Goal: Task Accomplishment & Management: Manage account settings

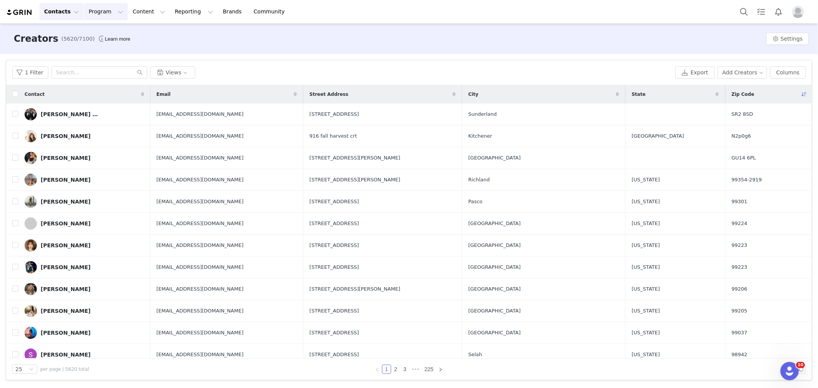
click at [105, 14] on button "Program Program" at bounding box center [106, 11] width 44 height 17
click at [100, 36] on p "Activations" at bounding box center [101, 34] width 30 height 8
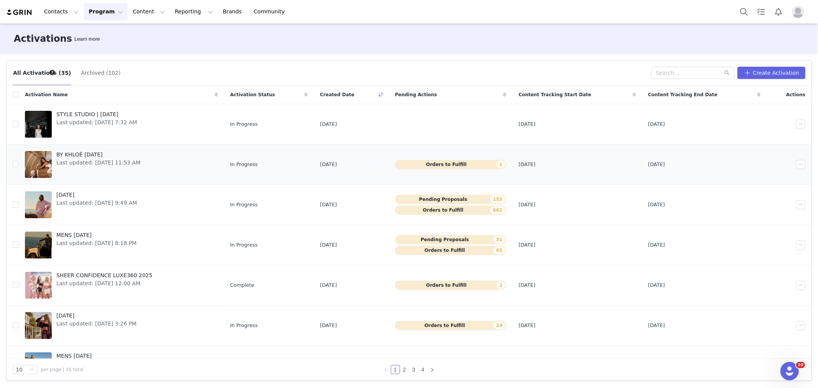
click at [118, 166] on span "Last updated: [DATE] 11:53 AM" at bounding box center [98, 163] width 84 height 8
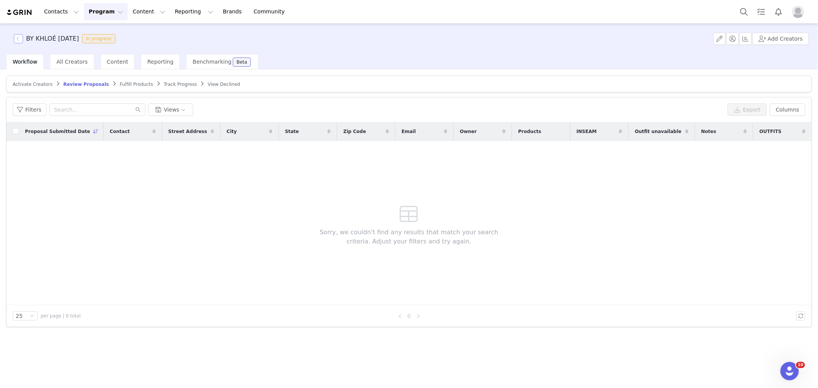
click at [15, 35] on button "button" at bounding box center [18, 38] width 9 height 9
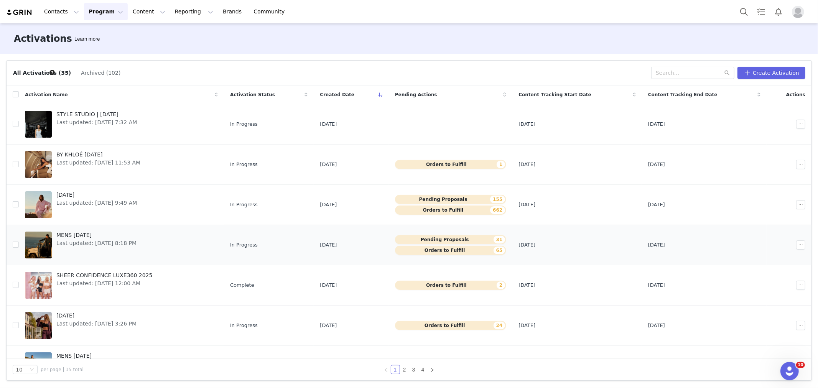
click at [132, 246] on span "Last updated: [DATE] 8:18 PM" at bounding box center [96, 243] width 80 height 8
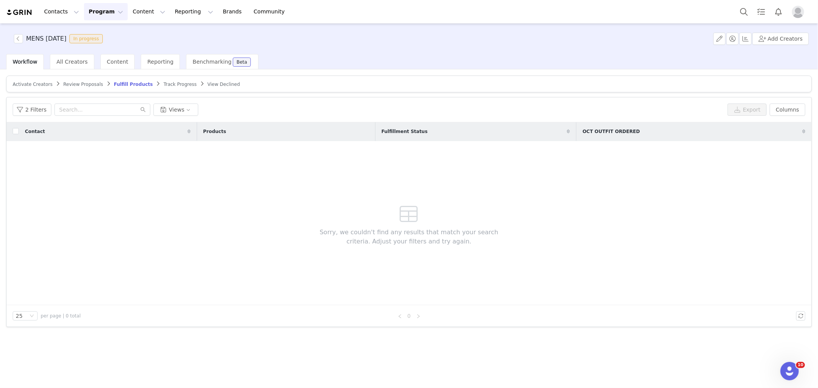
click at [81, 84] on span "Review Proposals" at bounding box center [83, 84] width 40 height 5
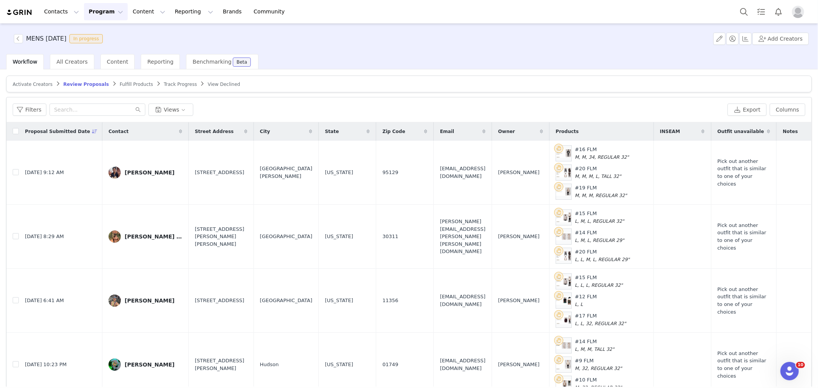
drag, startPoint x: 118, startPoint y: 85, endPoint x: 97, endPoint y: 90, distance: 21.3
click at [120, 84] on span "Fulfill Products" at bounding box center [136, 84] width 33 height 5
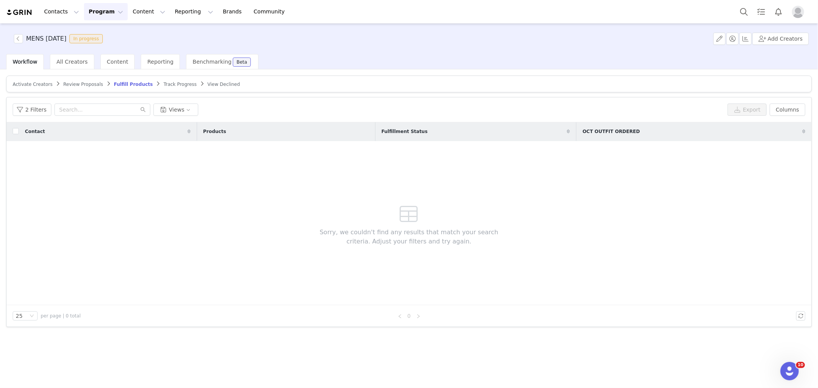
click at [87, 82] on span "Review Proposals" at bounding box center [83, 84] width 40 height 5
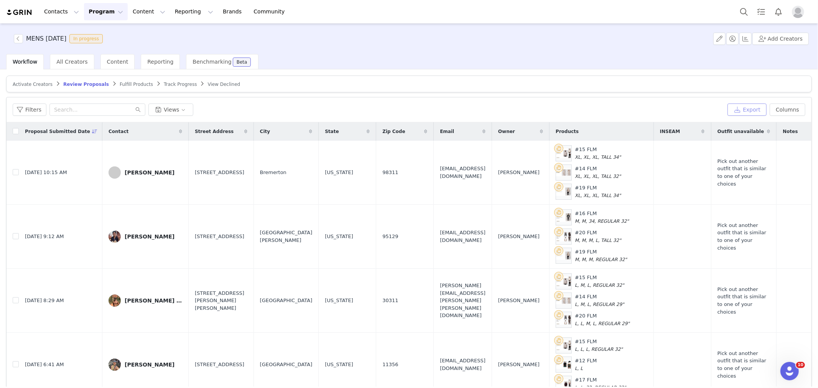
click at [743, 108] on button "Export" at bounding box center [747, 110] width 39 height 12
click at [13, 132] on input "checkbox" at bounding box center [16, 131] width 6 height 6
checkbox input "true"
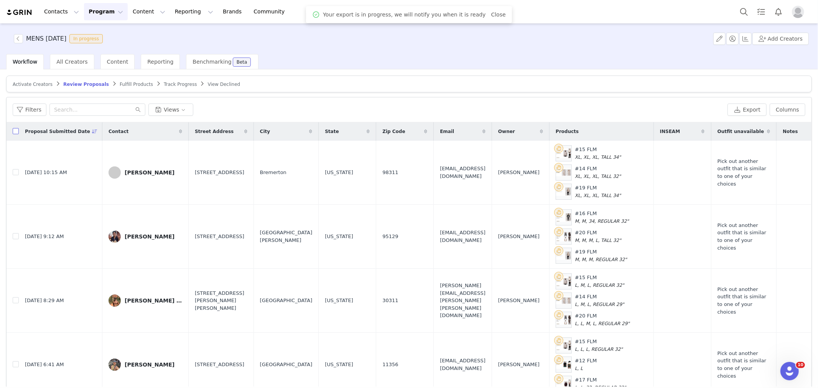
checkbox input "true"
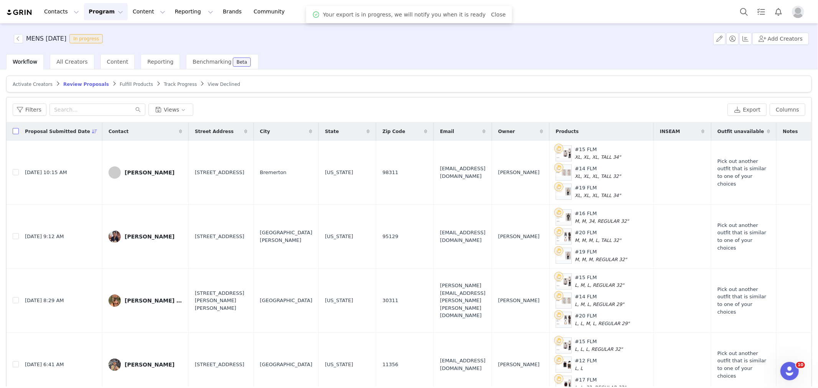
checkbox input "true"
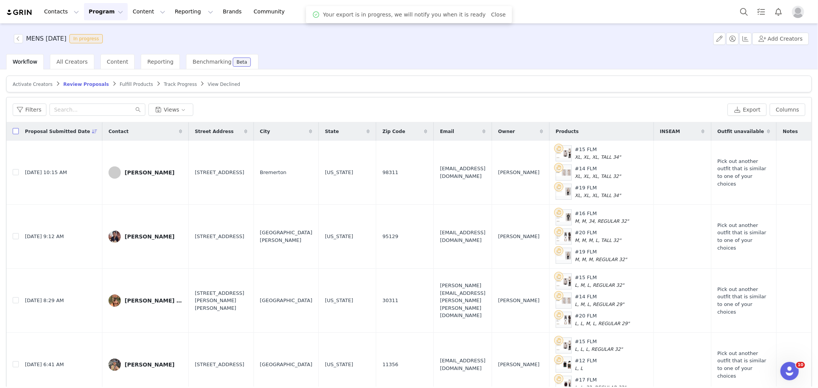
checkbox input "true"
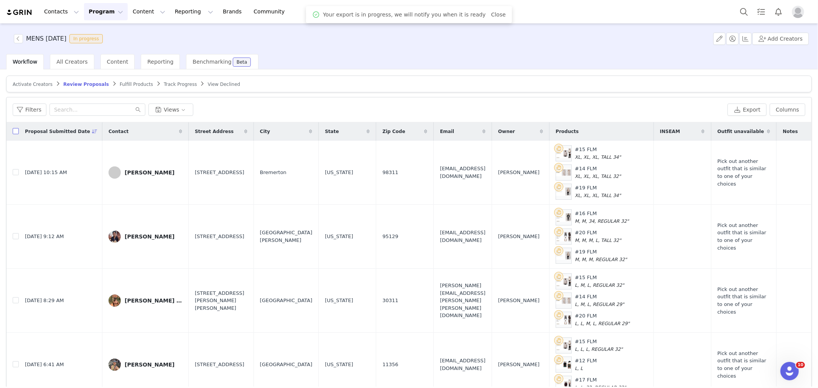
checkbox input "true"
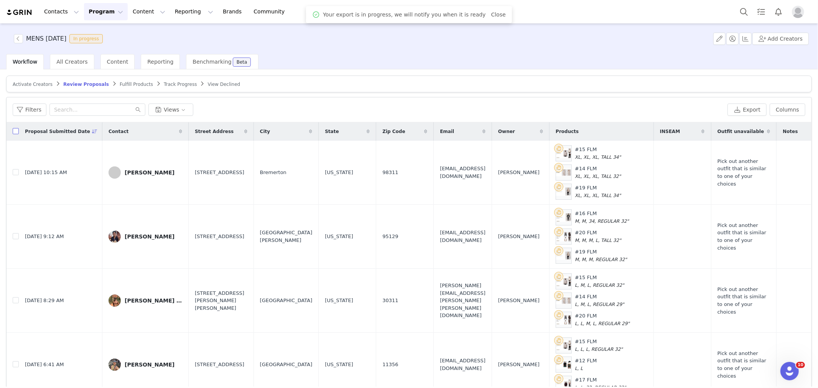
checkbox input "true"
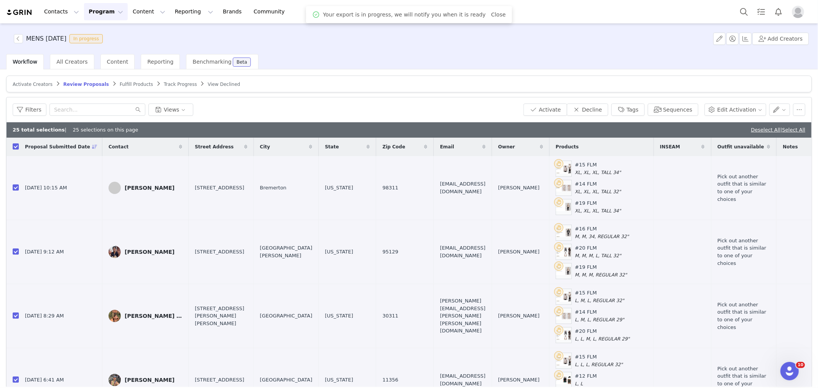
click at [792, 123] on div "25 total selections | 25 selections on this page Deselect All | Select All" at bounding box center [409, 129] width 805 height 15
click at [785, 127] on link "Select All" at bounding box center [794, 130] width 23 height 6
click at [782, 131] on link "Deselect All" at bounding box center [791, 130] width 30 height 6
checkbox input "false"
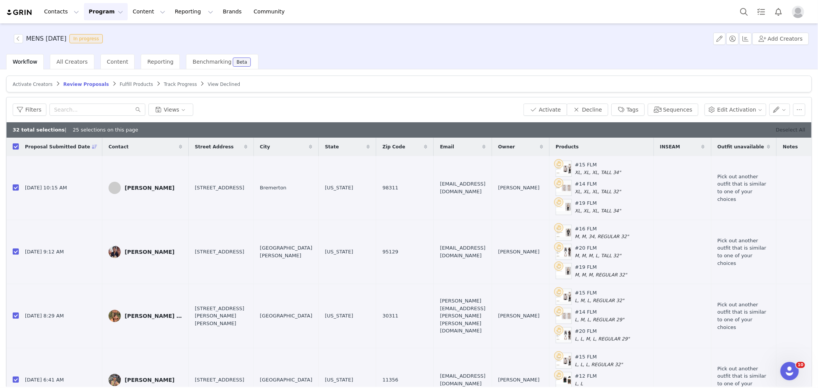
checkbox input "false"
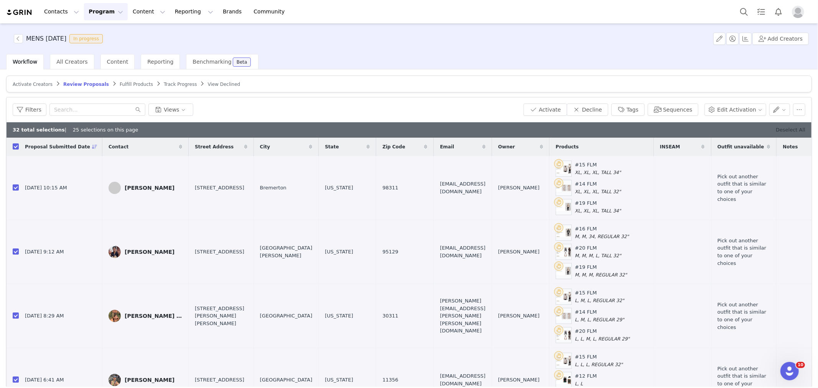
checkbox input "false"
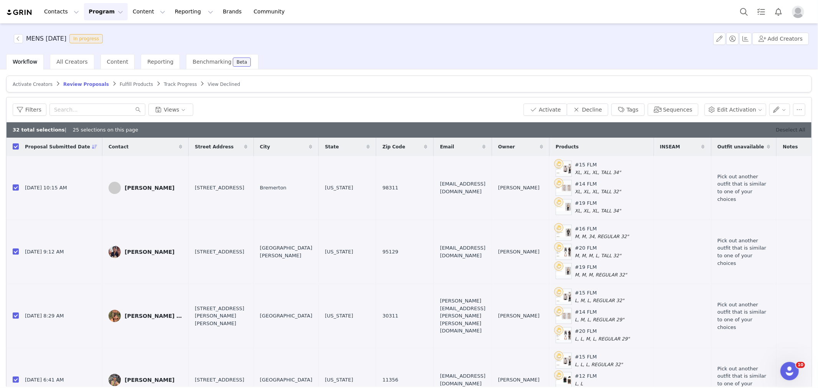
checkbox input "false"
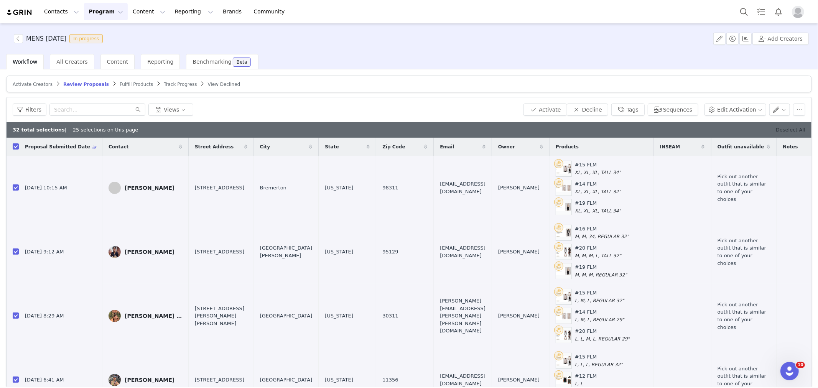
checkbox input "false"
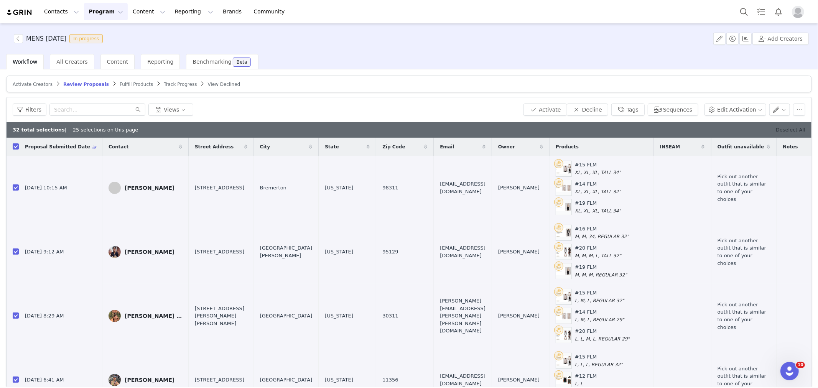
checkbox input "false"
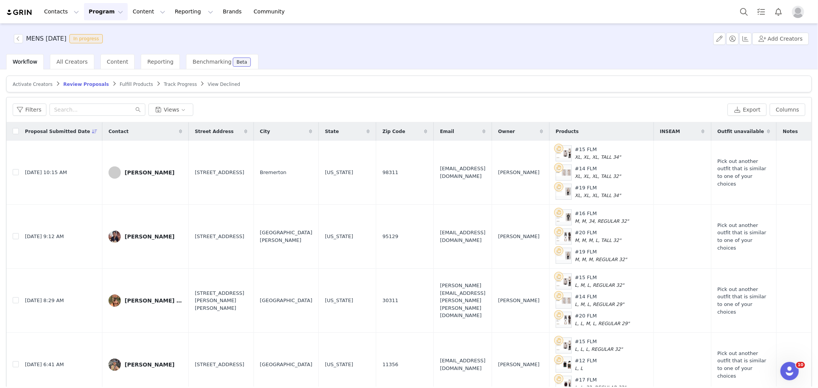
click at [120, 83] on span "Fulfill Products" at bounding box center [136, 84] width 33 height 5
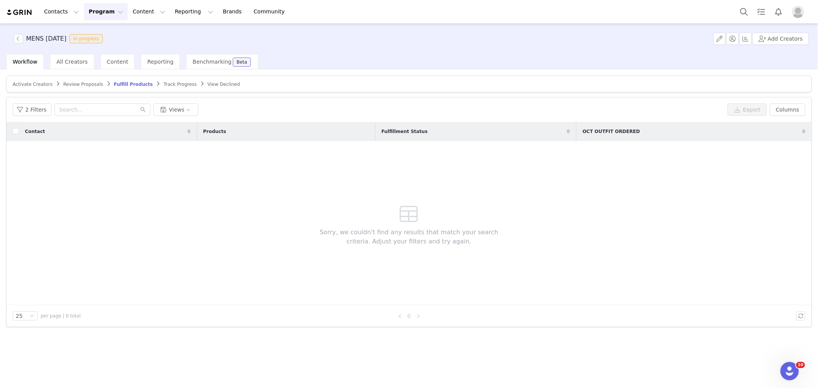
click at [87, 81] on link "Review Proposals" at bounding box center [83, 84] width 40 height 6
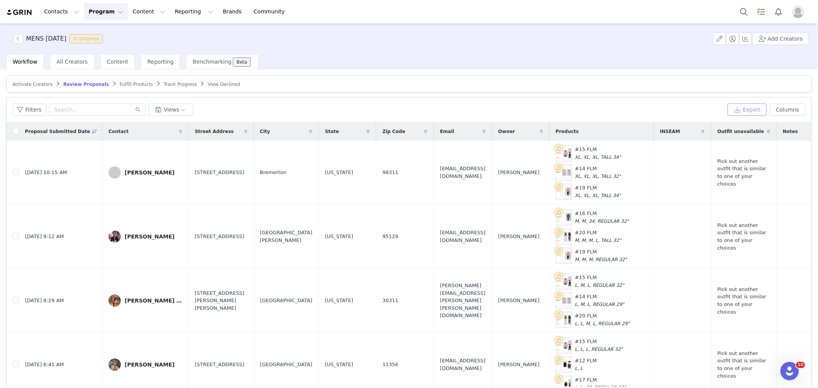
click at [750, 104] on button "Export" at bounding box center [747, 110] width 39 height 12
click at [351, 50] on div "MENS [DATE] In progress Add Creators" at bounding box center [409, 38] width 818 height 31
click at [527, 50] on div "MENS [DATE] In progress Add Creators" at bounding box center [409, 38] width 818 height 31
click at [617, 60] on div "Workflow All Creators Content Reporting Benchmarking Beta" at bounding box center [412, 61] width 812 height 15
click at [271, 66] on div "Workflow All Creators Content Reporting Benchmarking Beta" at bounding box center [412, 61] width 812 height 15
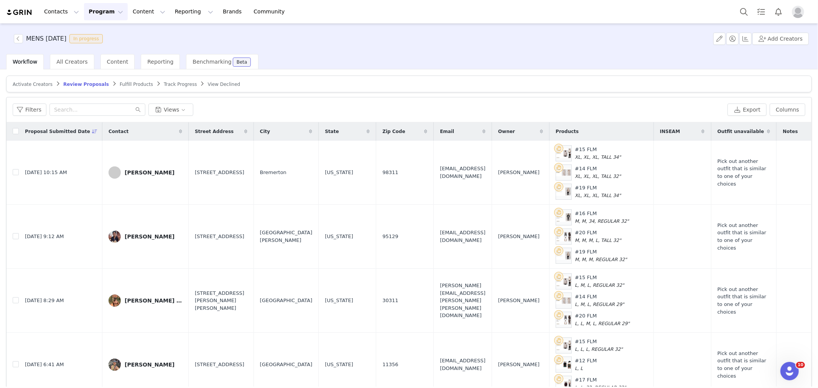
drag, startPoint x: 371, startPoint y: 41, endPoint x: 97, endPoint y: 36, distance: 273.3
click at [363, 38] on div "MENS [DATE] In progress Add Creators" at bounding box center [409, 38] width 818 height 31
click at [397, 49] on div "MENS [DATE] In progress Add Creators" at bounding box center [409, 38] width 818 height 31
click at [662, 74] on div "Activate Creators Review Proposals Fulfill Products Track Progress View Decline…" at bounding box center [409, 228] width 818 height 318
click at [747, 108] on button "Export" at bounding box center [747, 110] width 39 height 12
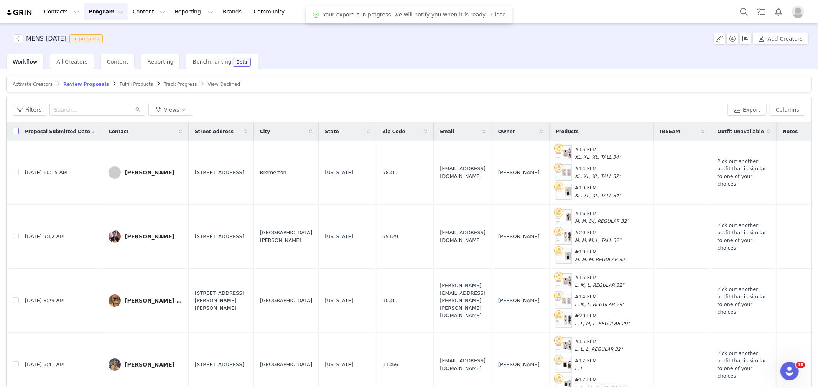
click at [15, 131] on input "checkbox" at bounding box center [16, 131] width 6 height 6
checkbox input "true"
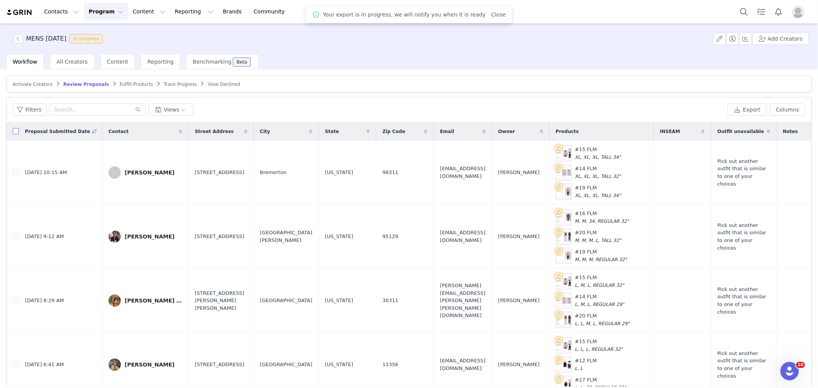
checkbox input "true"
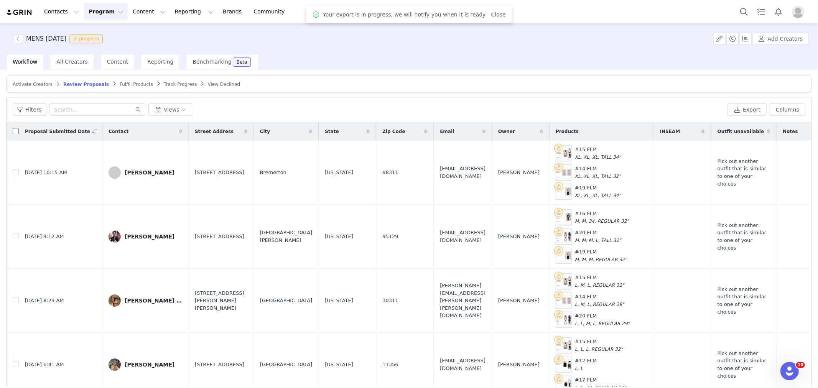
checkbox input "true"
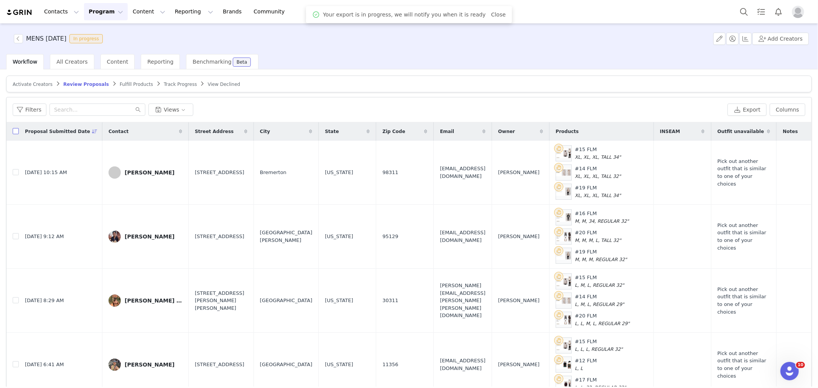
checkbox input "true"
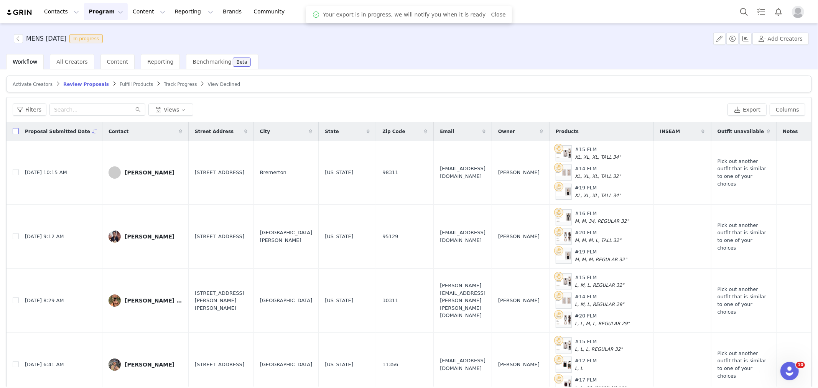
checkbox input "true"
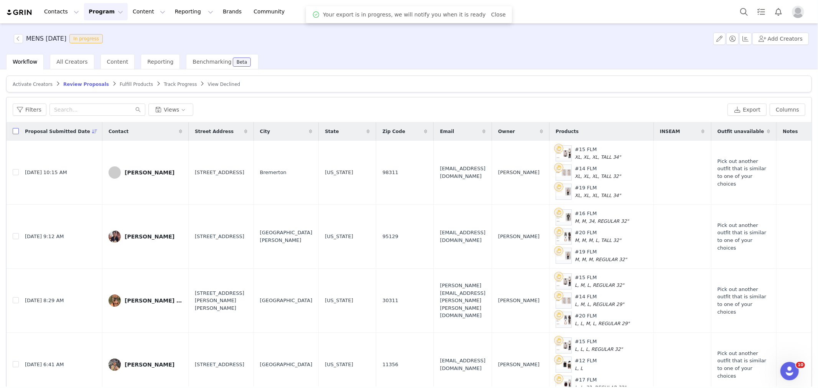
checkbox input "true"
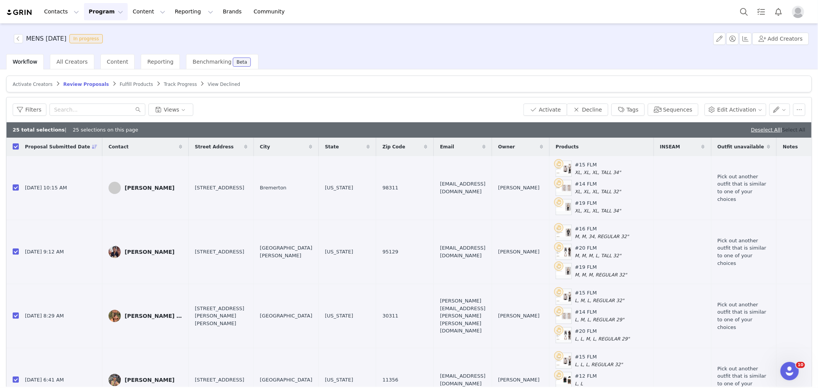
click at [787, 131] on link "Select All" at bounding box center [794, 130] width 23 height 6
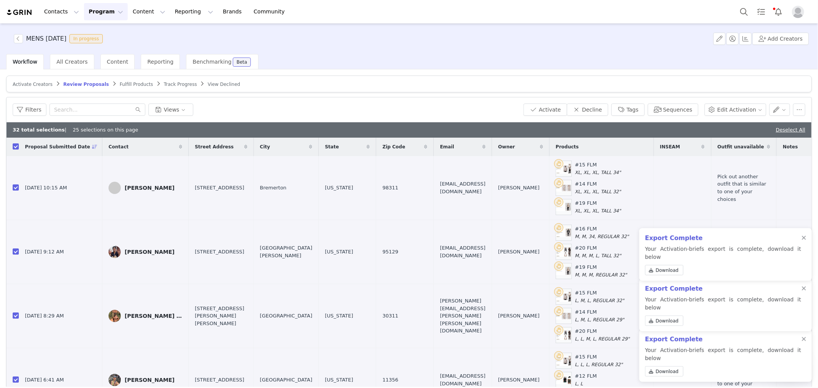
drag, startPoint x: 805, startPoint y: 246, endPoint x: 804, endPoint y: 252, distance: 6.2
click at [804, 241] on div at bounding box center [804, 238] width 5 height 6
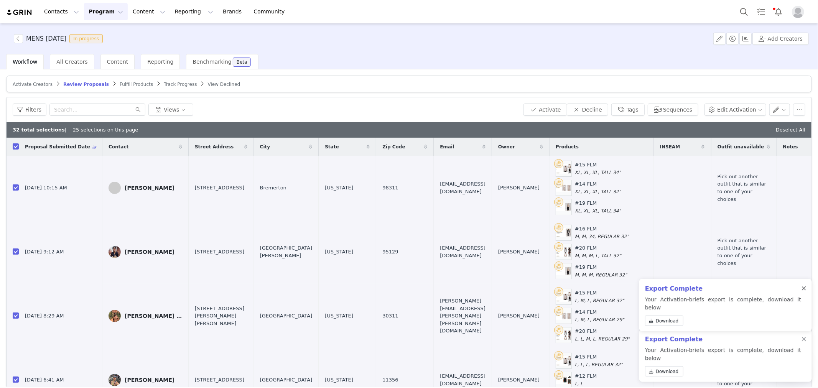
click at [804, 292] on div at bounding box center [804, 289] width 5 height 6
click at [804, 343] on div at bounding box center [804, 340] width 5 height 6
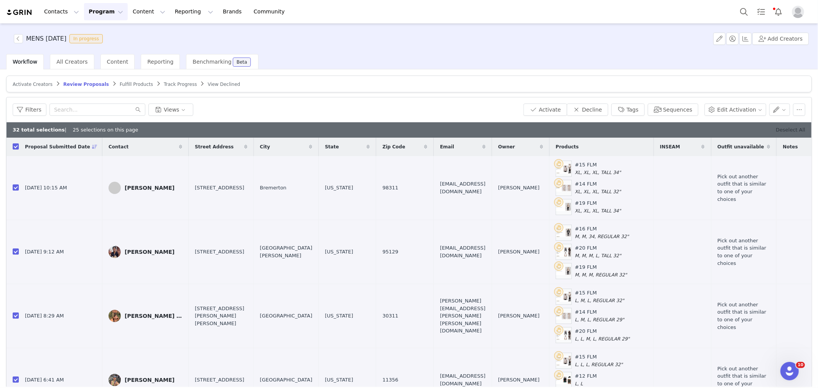
click at [792, 131] on link "Deselect All" at bounding box center [791, 130] width 30 height 6
checkbox input "false"
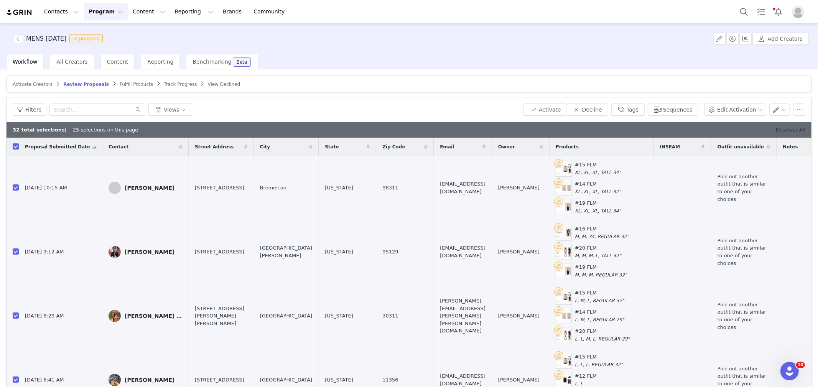
checkbox input "false"
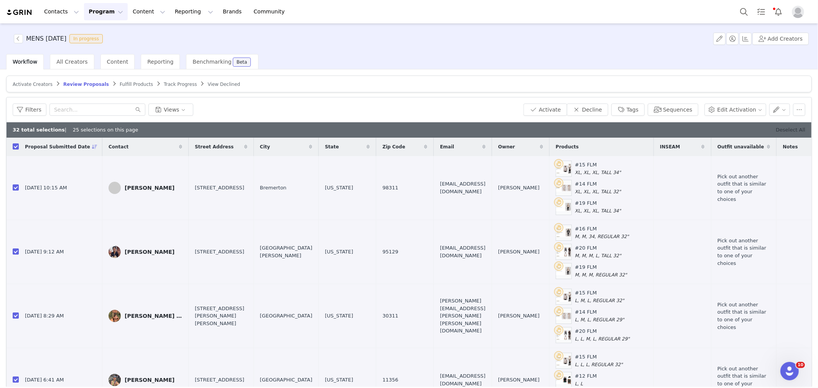
checkbox input "false"
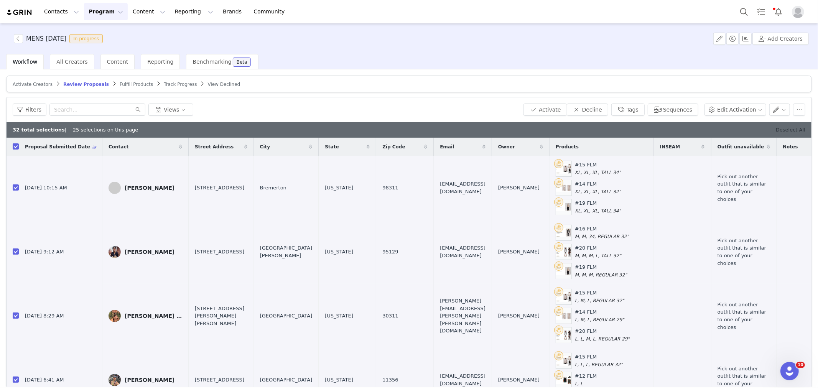
checkbox input "false"
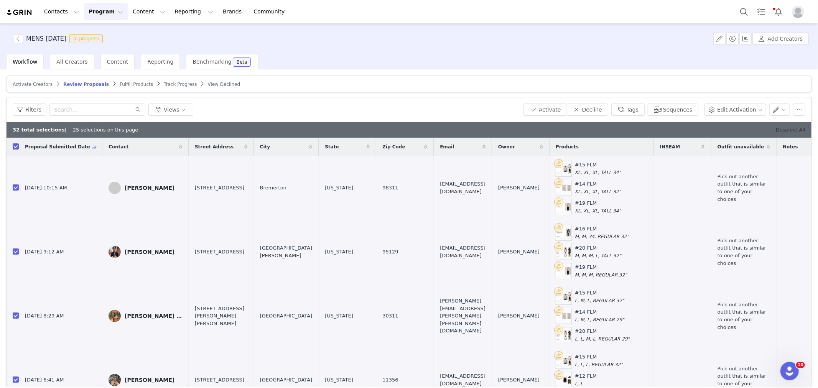
checkbox input "false"
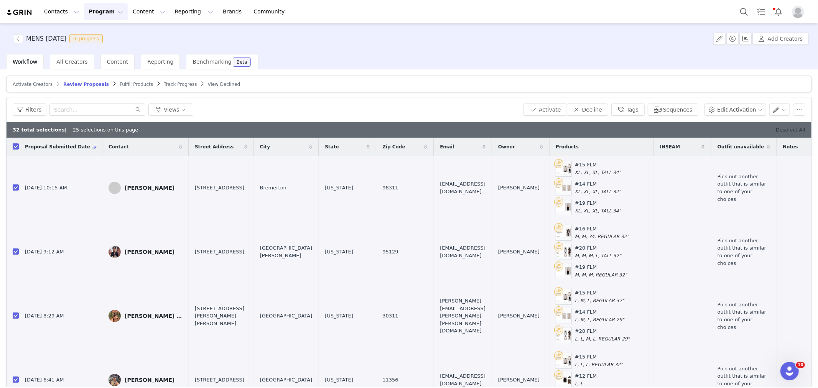
checkbox input "false"
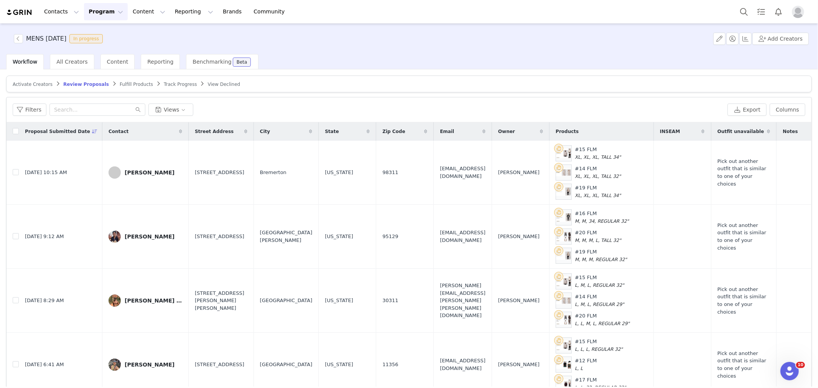
drag, startPoint x: 596, startPoint y: 63, endPoint x: 591, endPoint y: 64, distance: 5.2
click at [592, 64] on div "Workflow All Creators Content Reporting Benchmarking Beta" at bounding box center [412, 61] width 812 height 15
click at [489, 53] on div "MENS [DATE] In progress Add Creators" at bounding box center [409, 38] width 818 height 31
click at [745, 113] on button "Export" at bounding box center [747, 110] width 39 height 12
drag, startPoint x: 16, startPoint y: 129, endPoint x: 25, endPoint y: 122, distance: 11.7
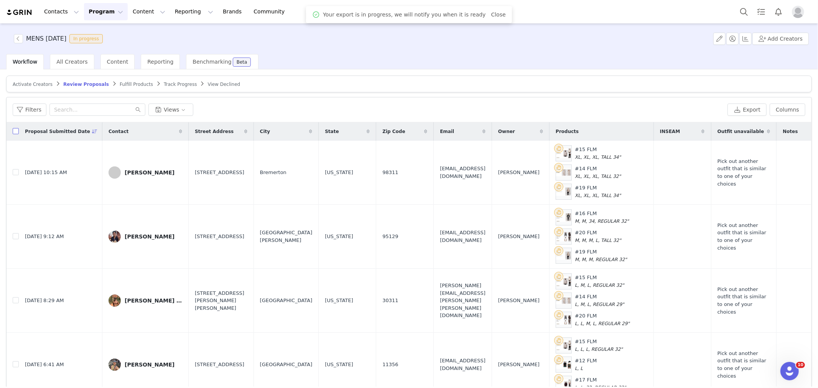
click at [20, 123] on tr "Proposal Submitted Date Contact Street Address City State Zip Code Email Owner …" at bounding box center [450, 131] width 886 height 18
click at [15, 133] on input "checkbox" at bounding box center [16, 131] width 6 height 6
checkbox input "true"
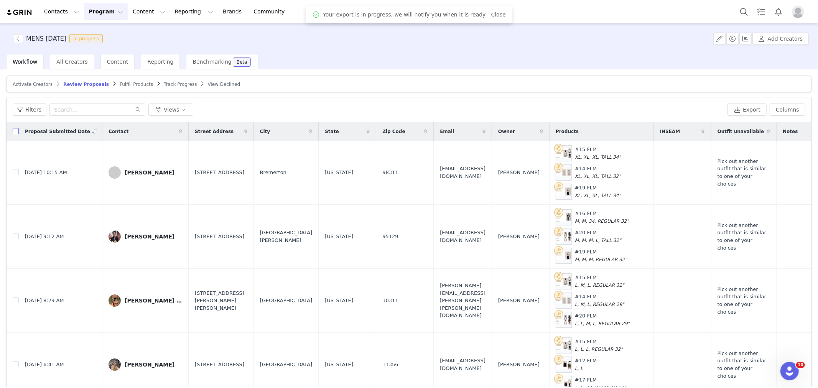
checkbox input "true"
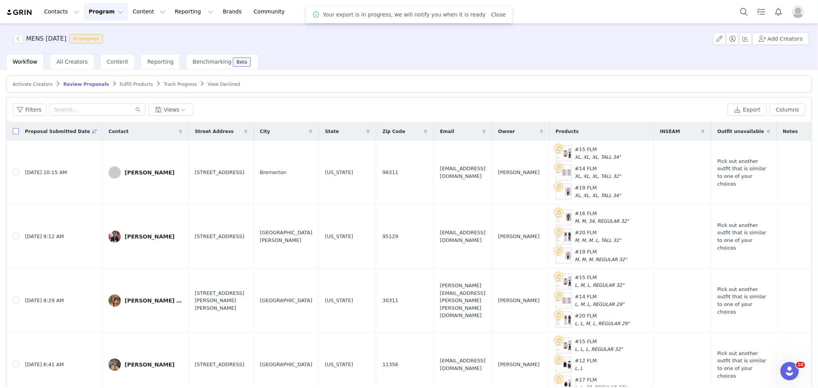
checkbox input "true"
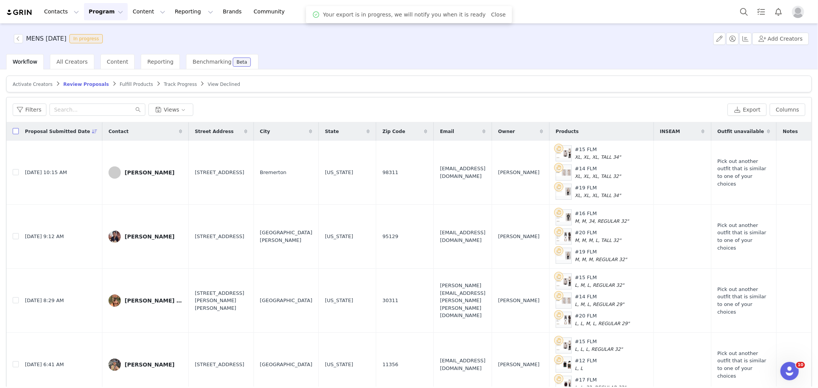
checkbox input "true"
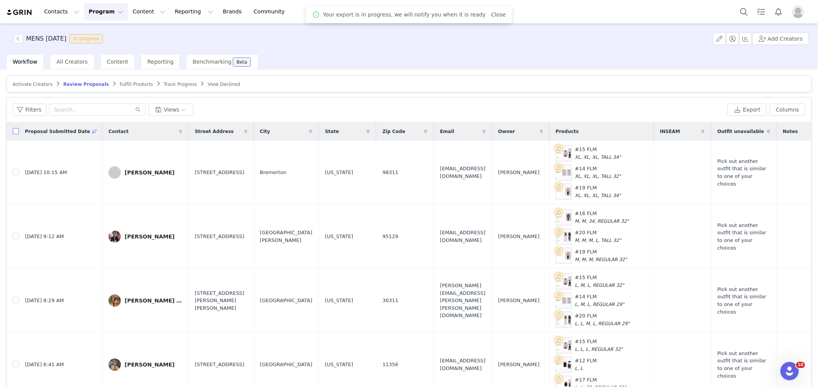
checkbox input "true"
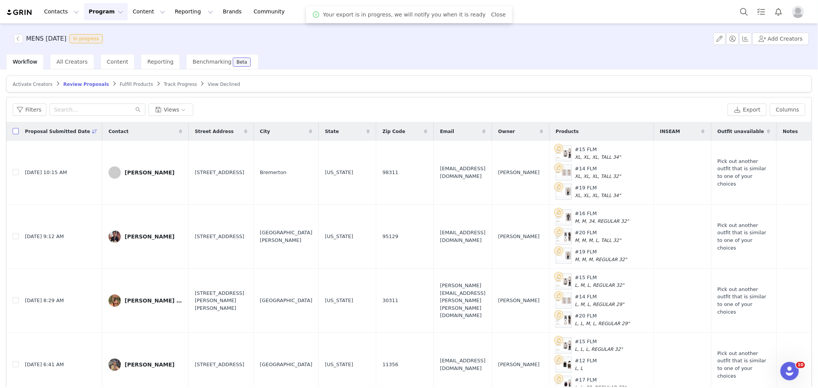
checkbox input "true"
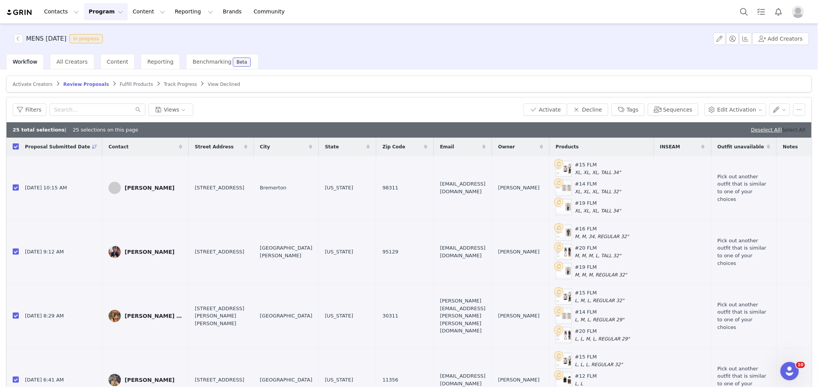
click at [789, 127] on link "Select All" at bounding box center [794, 130] width 23 height 6
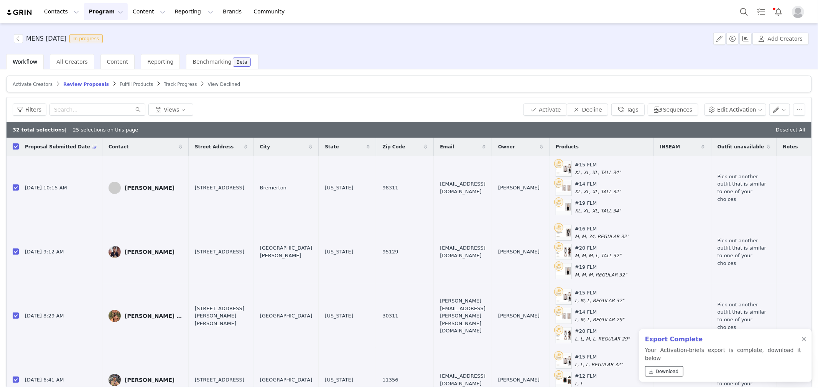
click at [661, 371] on span "Download" at bounding box center [667, 371] width 23 height 7
click at [559, 108] on button "Activate" at bounding box center [545, 110] width 43 height 12
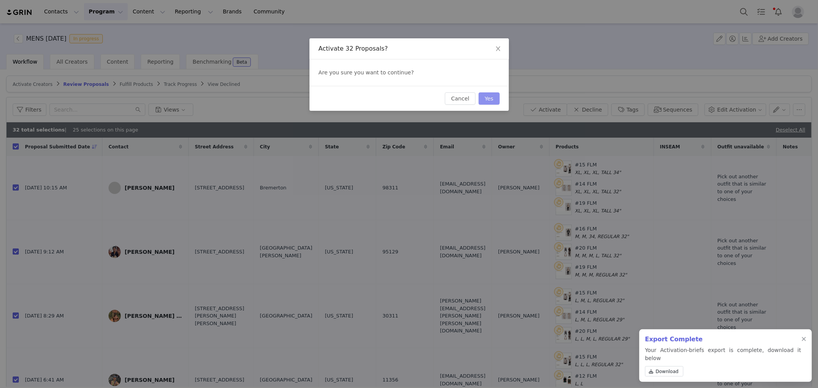
click at [492, 97] on button "Yes" at bounding box center [489, 98] width 21 height 12
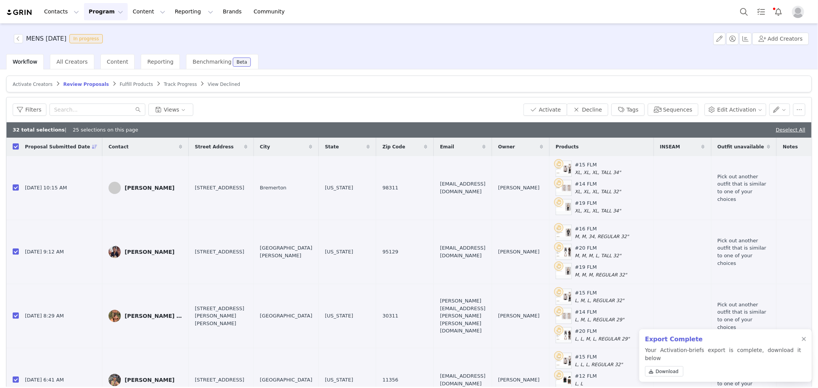
click at [700, 70] on div "Activate Creators Review Proposals Fulfill Products Track Progress View Decline…" at bounding box center [409, 228] width 818 height 318
drag, startPoint x: 122, startPoint y: 86, endPoint x: 114, endPoint y: 86, distance: 8.1
click at [121, 86] on span "Fulfill Products" at bounding box center [136, 84] width 33 height 5
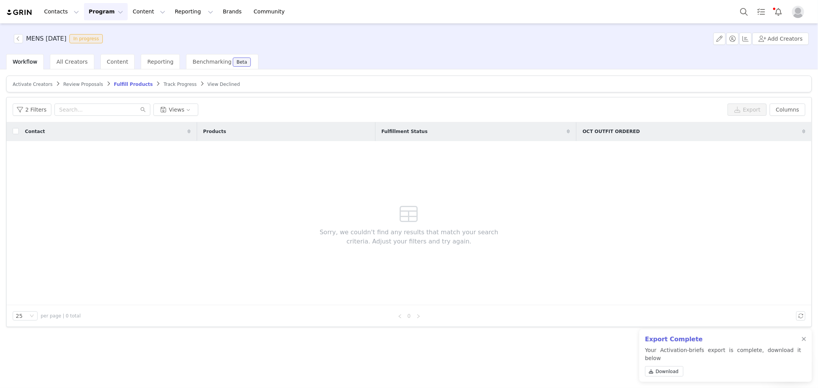
click at [84, 83] on span "Review Proposals" at bounding box center [83, 84] width 40 height 5
click at [803, 343] on div at bounding box center [804, 340] width 5 height 6
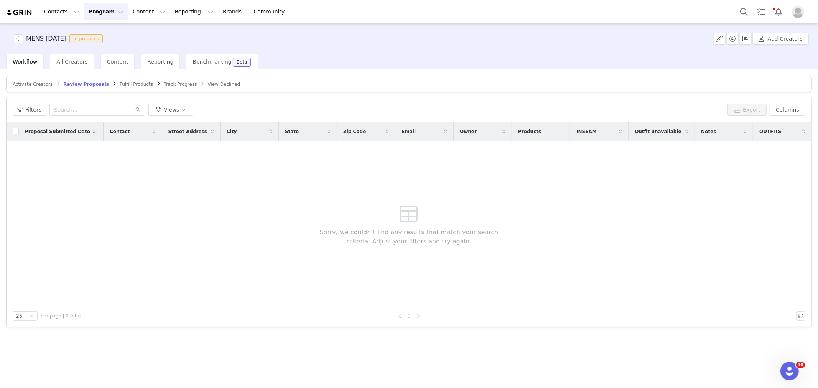
click at [381, 170] on div "Sorry, we couldn't find any results that match your search criteria. Adjust you…" at bounding box center [409, 223] width 221 height 164
click at [17, 36] on button "button" at bounding box center [18, 38] width 9 height 9
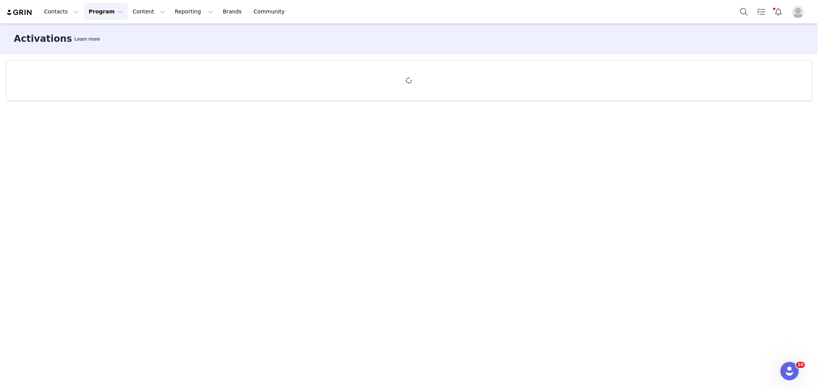
drag, startPoint x: 70, startPoint y: 66, endPoint x: 525, endPoint y: 43, distance: 455.7
click at [525, 43] on div "Activations Learn more" at bounding box center [409, 38] width 818 height 31
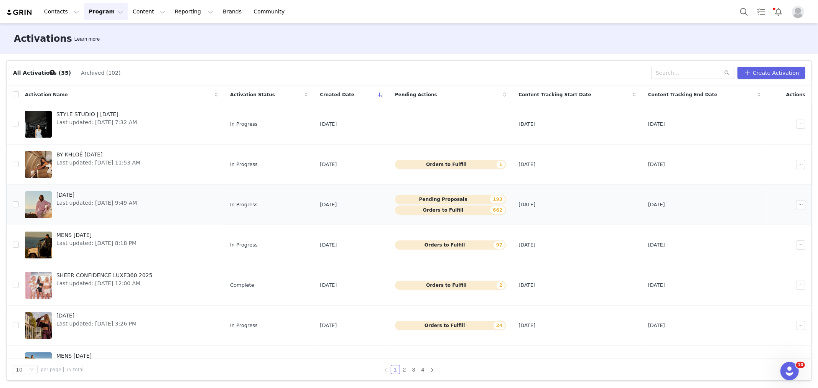
click at [108, 200] on span "Last updated: [DATE] 9:49 AM" at bounding box center [96, 203] width 81 height 8
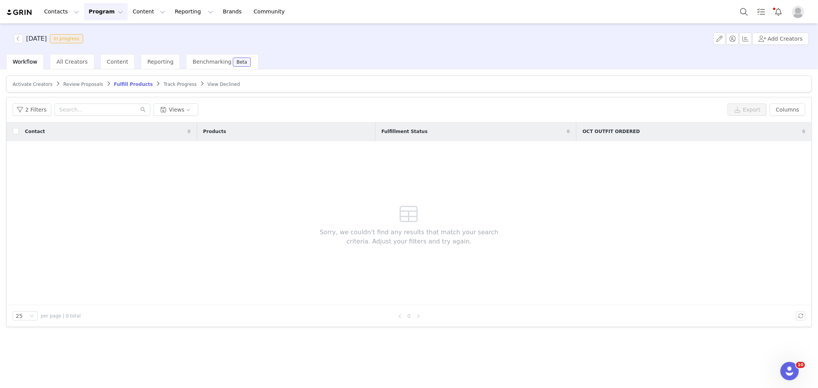
click at [79, 83] on span "Review Proposals" at bounding box center [83, 84] width 40 height 5
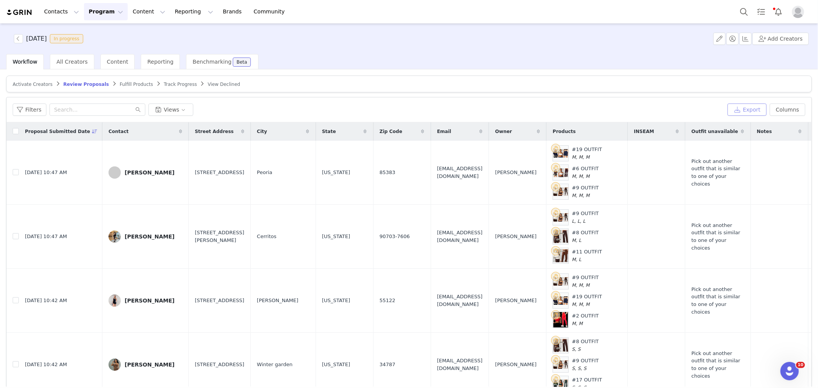
click at [751, 109] on button "Export" at bounding box center [747, 110] width 39 height 12
click at [13, 130] on input "checkbox" at bounding box center [16, 131] width 6 height 6
checkbox input "true"
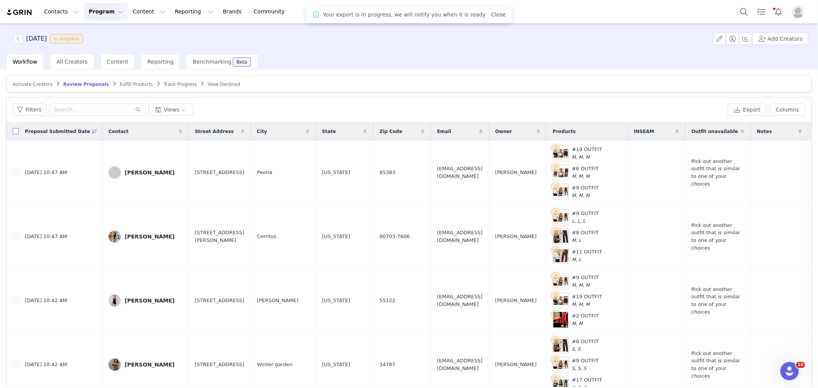
checkbox input "true"
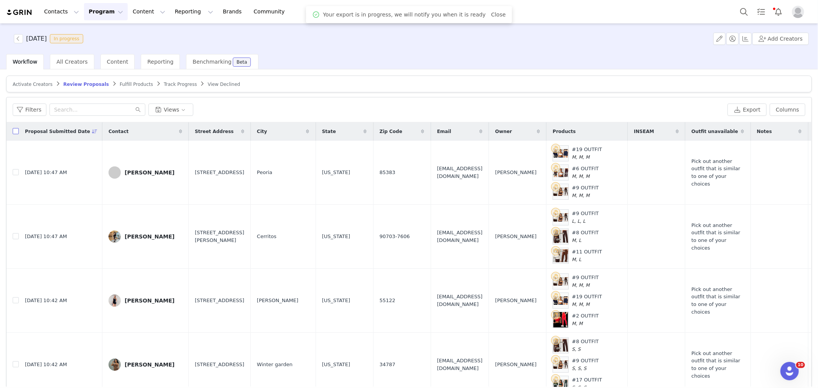
checkbox input "true"
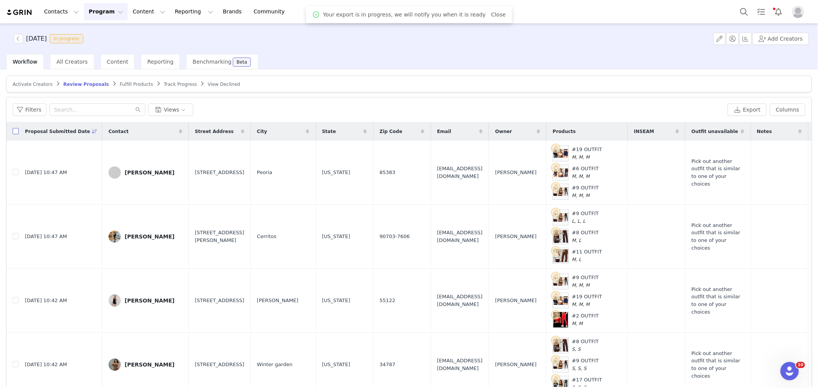
checkbox input "true"
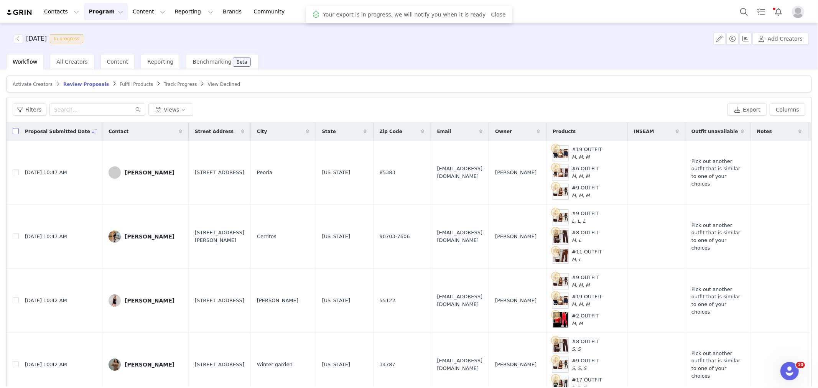
checkbox input "true"
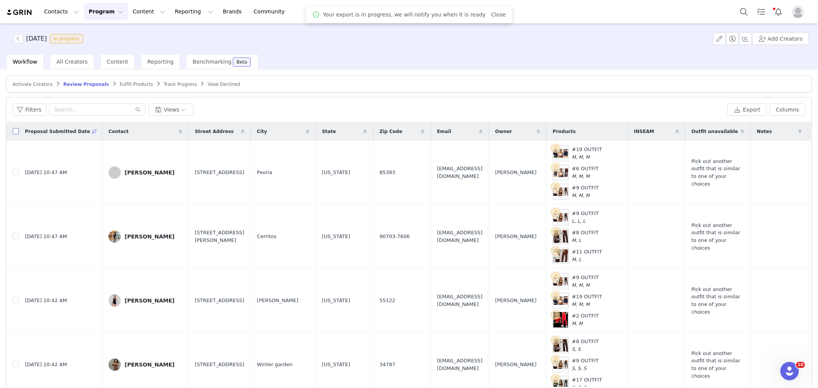
checkbox input "true"
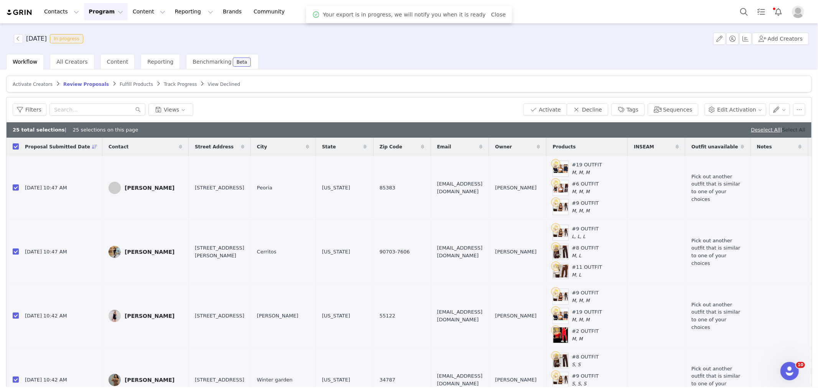
click at [783, 127] on link "Select All" at bounding box center [794, 130] width 23 height 6
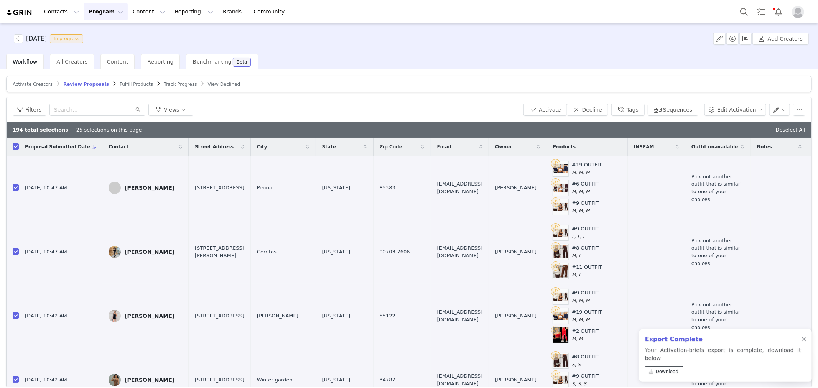
click at [656, 374] on span "Download" at bounding box center [667, 371] width 23 height 7
click at [803, 343] on div at bounding box center [804, 340] width 5 height 6
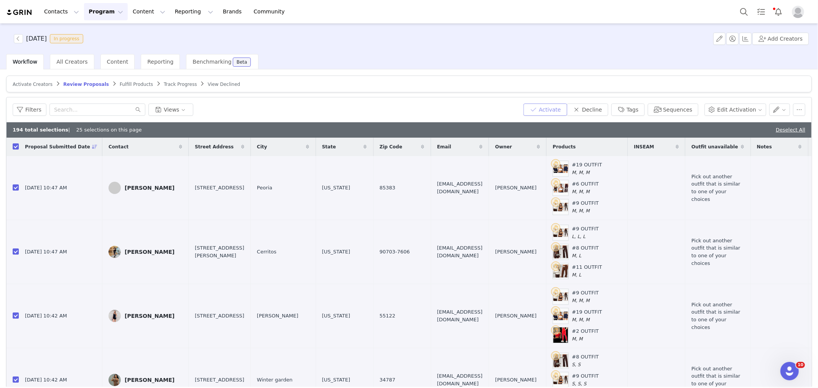
click at [567, 111] on button "Activate" at bounding box center [545, 110] width 43 height 12
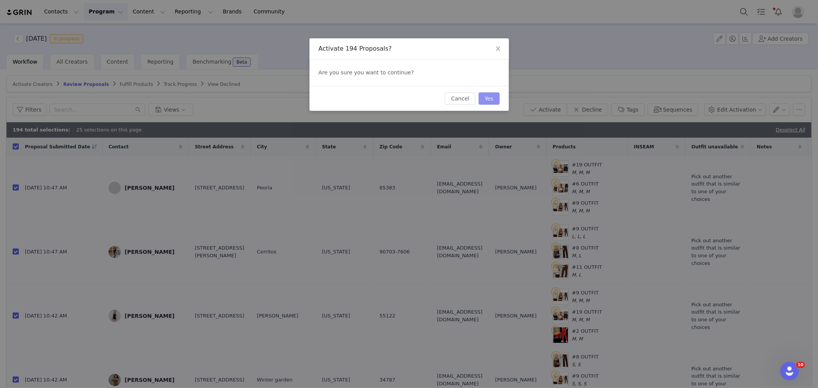
click at [494, 101] on button "Yes" at bounding box center [489, 98] width 21 height 12
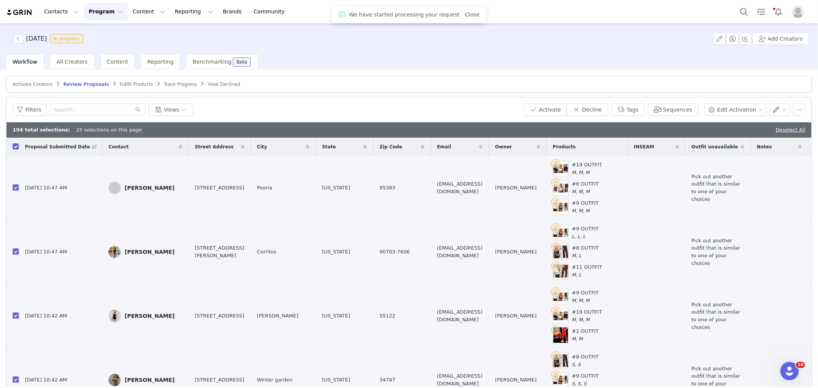
click at [120, 86] on span "Fulfill Products" at bounding box center [136, 84] width 33 height 5
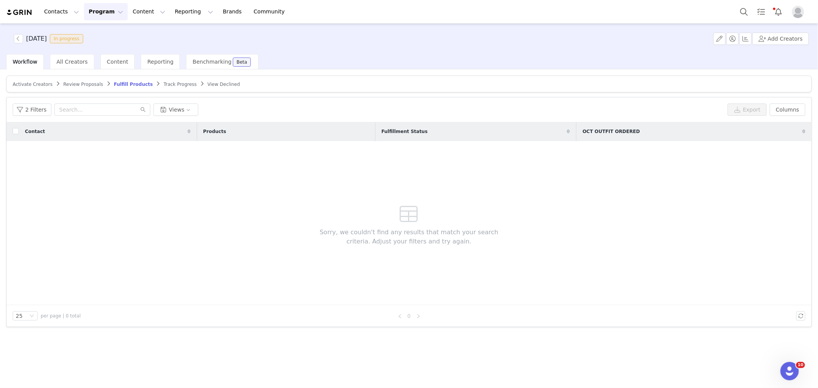
click at [71, 83] on span "Review Proposals" at bounding box center [83, 84] width 40 height 5
click at [16, 41] on button "button" at bounding box center [18, 38] width 9 height 9
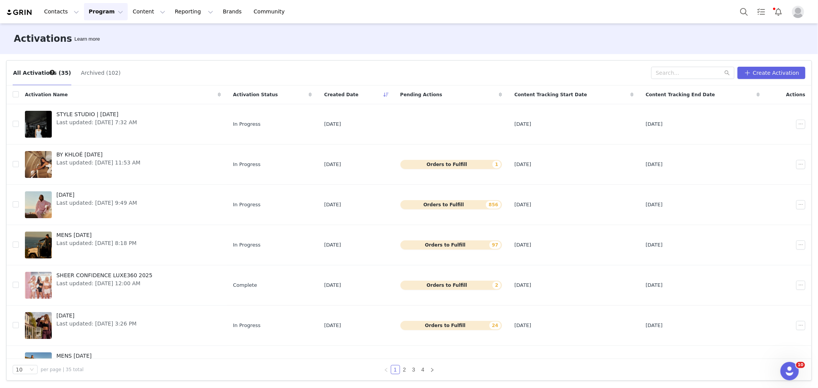
click at [137, 36] on div "Activations Learn more" at bounding box center [409, 38] width 818 height 31
click at [801, 16] on img "Profile" at bounding box center [798, 12] width 12 height 12
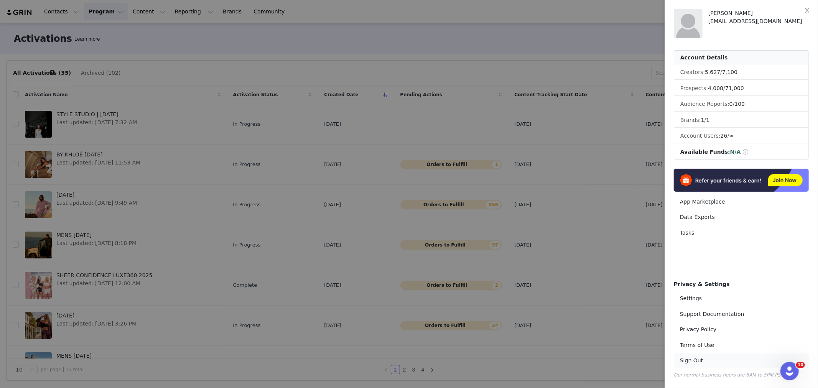
click at [685, 361] on link "Sign Out" at bounding box center [741, 361] width 135 height 14
